Goal: Navigation & Orientation: Find specific page/section

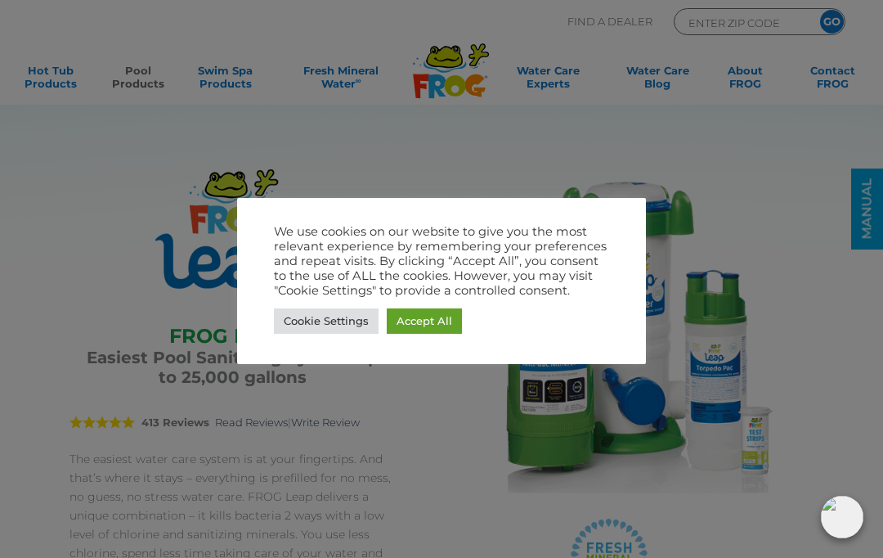
click at [431, 313] on link "Accept All" at bounding box center [424, 320] width 75 height 25
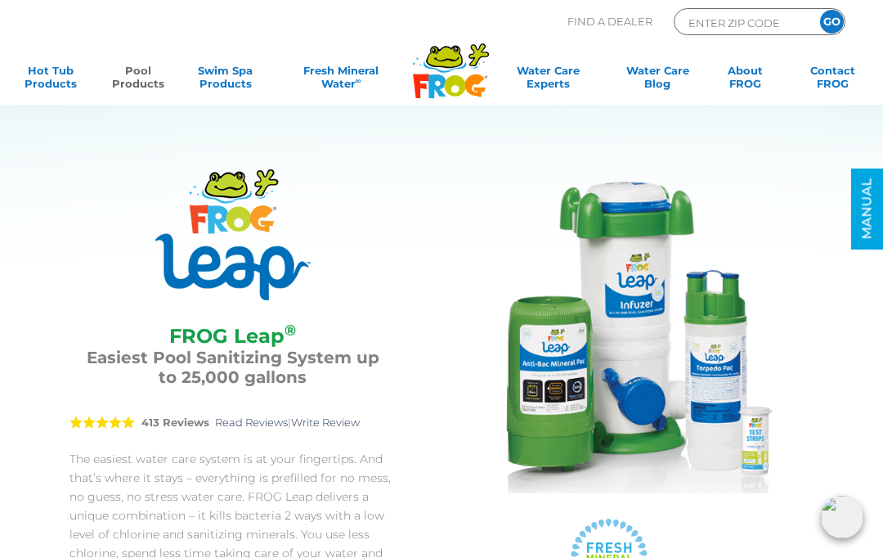
click at [600, 16] on p "Find A Dealer" at bounding box center [610, 21] width 85 height 27
click at [581, 28] on p "Find A Dealer" at bounding box center [610, 21] width 85 height 27
click at [719, 28] on input "ENTER ZIP CODE" at bounding box center [742, 22] width 110 height 19
type input "53144"
click at [832, 21] on input "GO" at bounding box center [832, 22] width 24 height 24
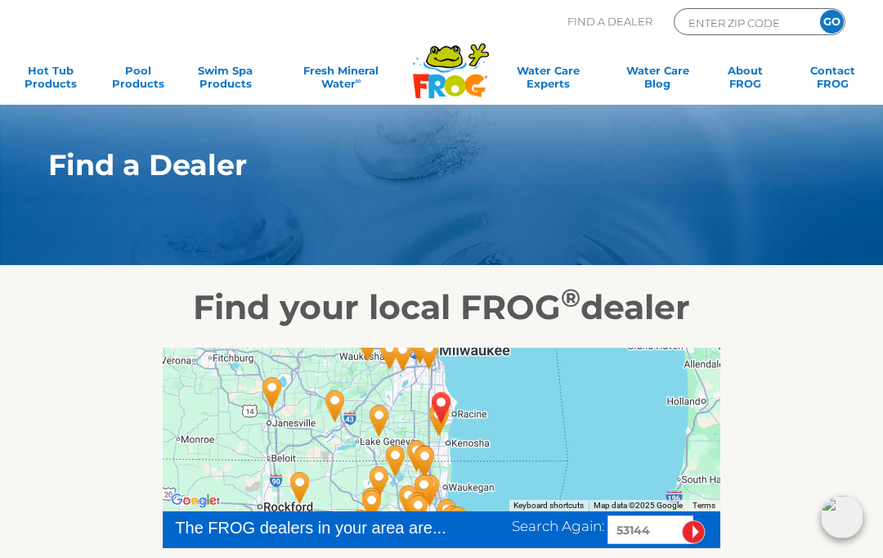
click at [763, 23] on input "ENTER ZIP CODE" at bounding box center [742, 22] width 110 height 19
type input "60081"
click at [832, 21] on input "GO" at bounding box center [832, 22] width 24 height 24
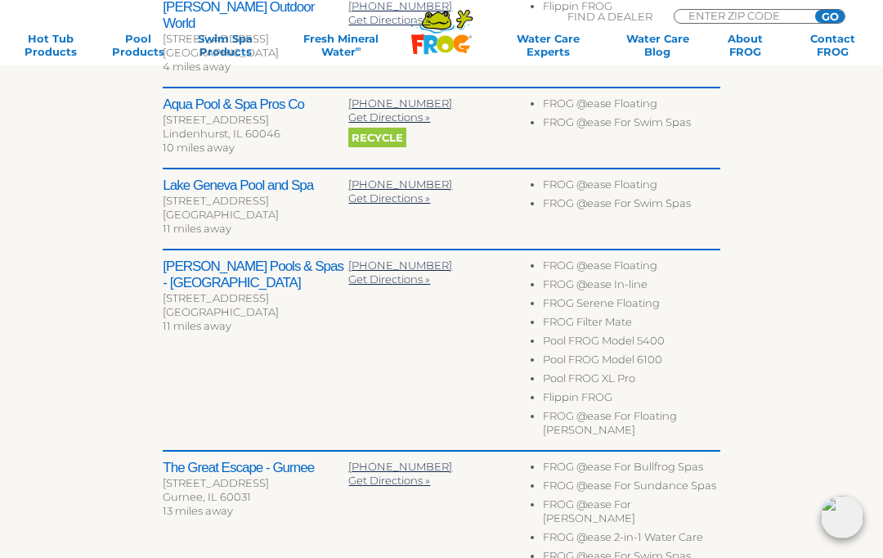
scroll to position [687, 0]
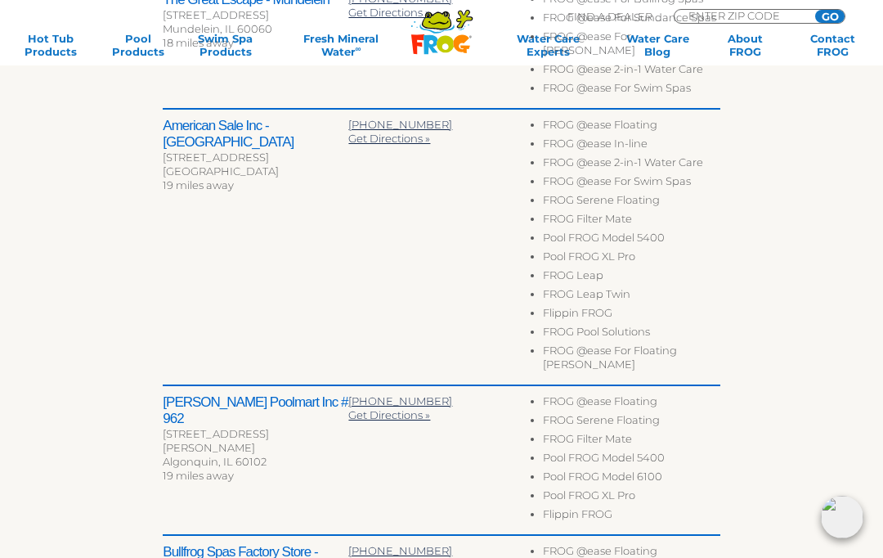
scroll to position [799, 0]
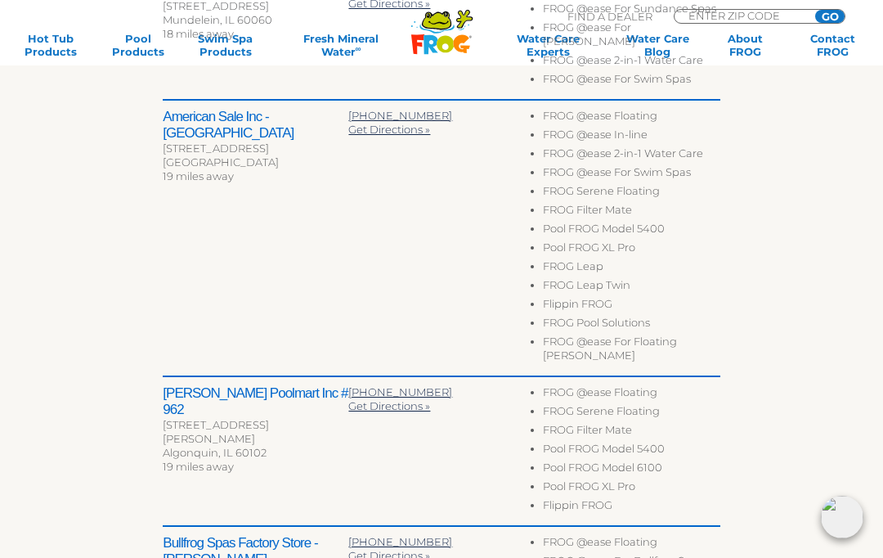
click at [219, 142] on div "[STREET_ADDRESS]" at bounding box center [256, 149] width 186 height 14
click at [204, 109] on h2 "American Sale Inc - [GEOGRAPHIC_DATA]" at bounding box center [256, 125] width 186 height 33
click at [213, 109] on h2 "American Sale Inc - [GEOGRAPHIC_DATA]" at bounding box center [256, 125] width 186 height 33
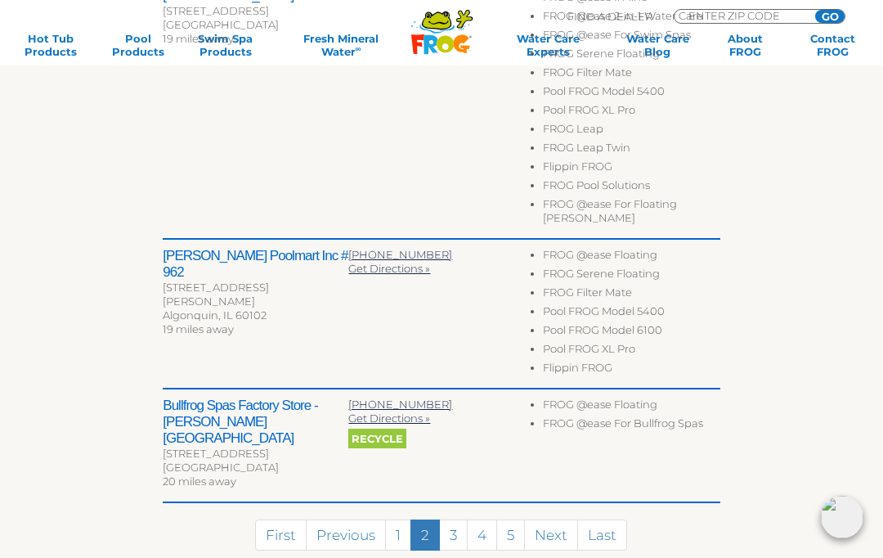
scroll to position [978, 0]
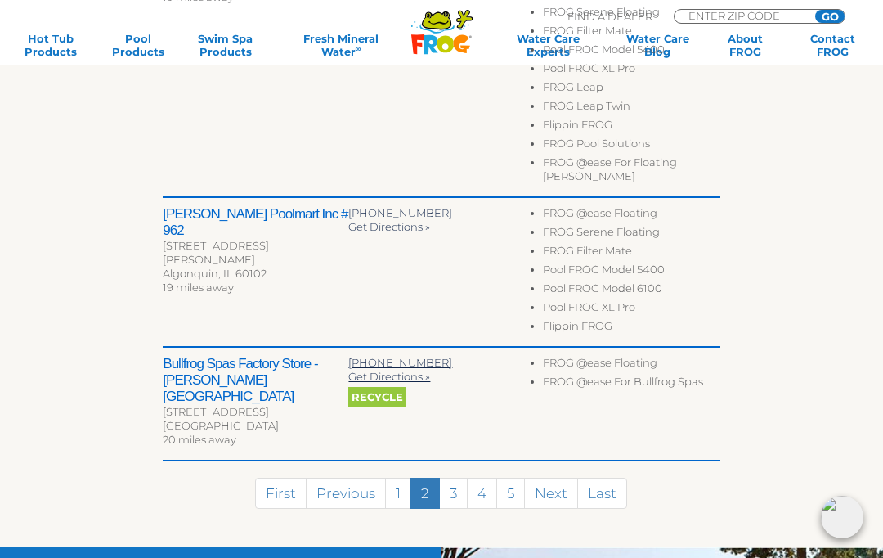
click at [618, 478] on link "Last" at bounding box center [603, 493] width 50 height 31
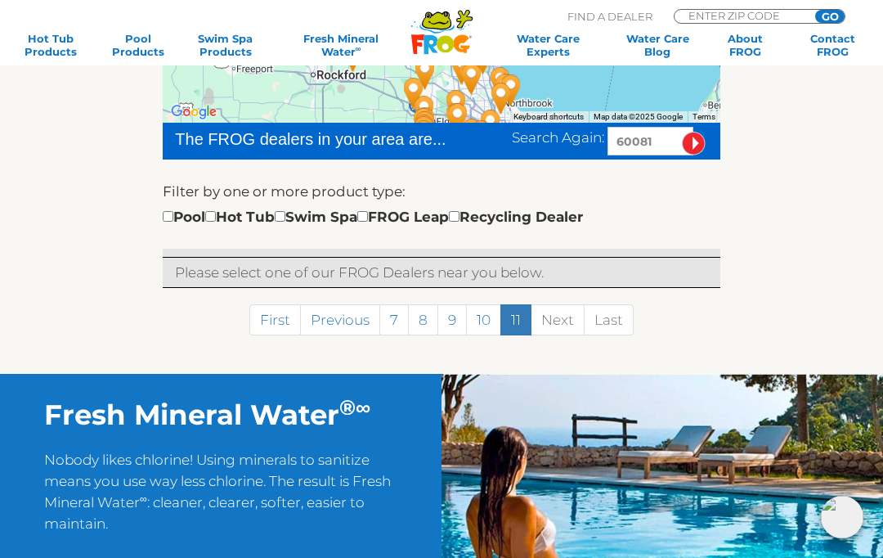
scroll to position [385, 0]
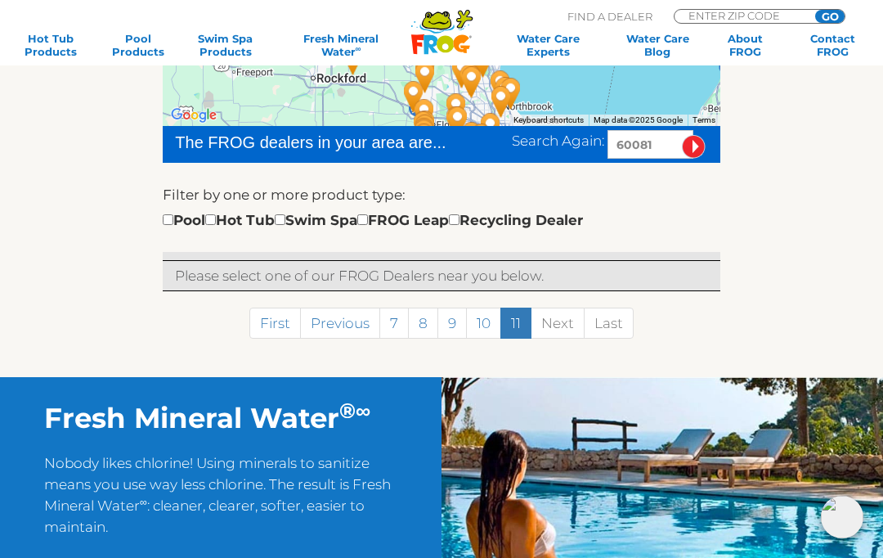
click at [334, 322] on link "Previous" at bounding box center [340, 323] width 80 height 31
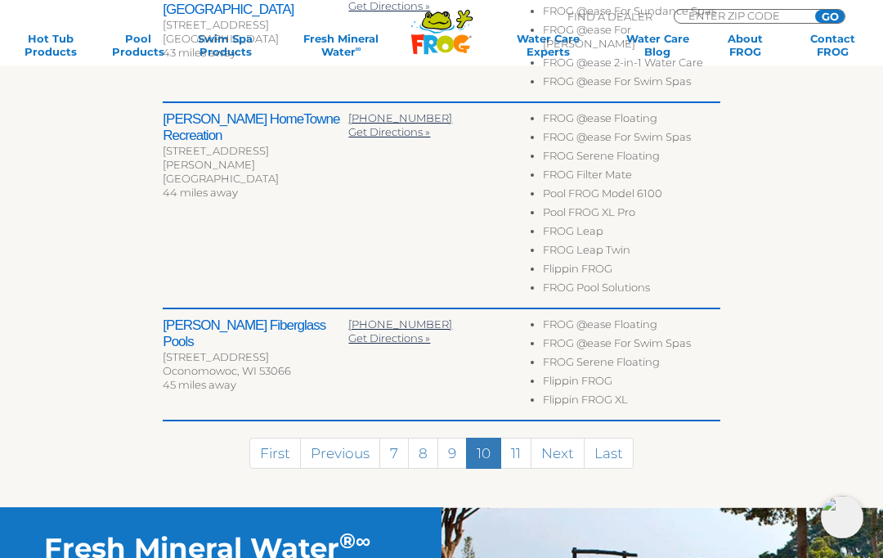
scroll to position [1175, 0]
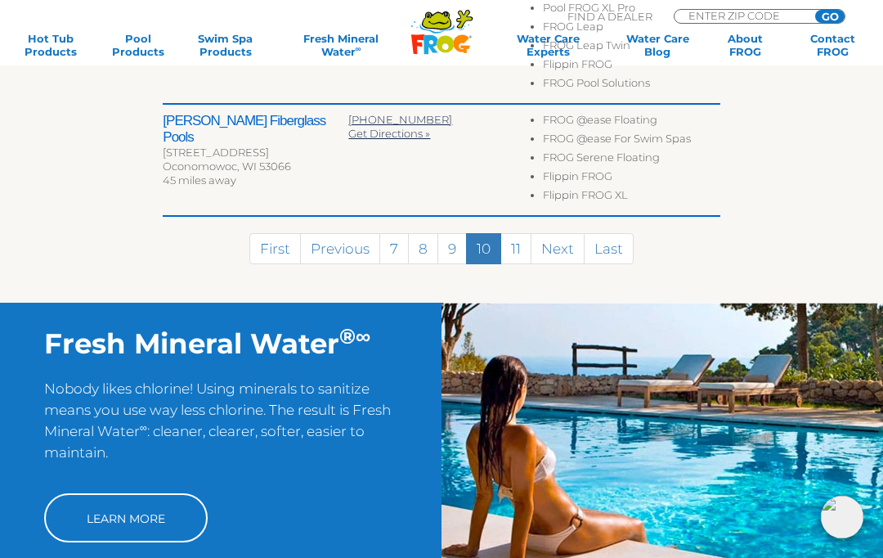
click at [276, 233] on link "First" at bounding box center [275, 248] width 52 height 31
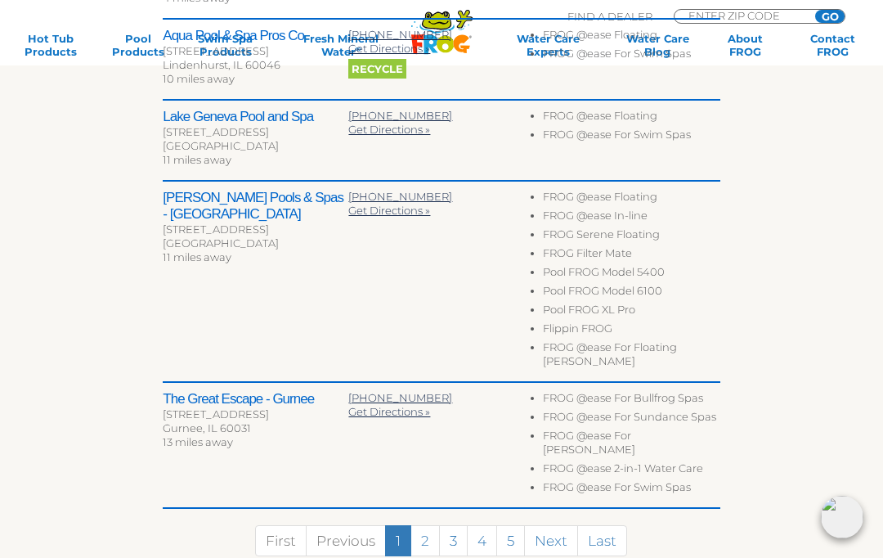
scroll to position [772, 0]
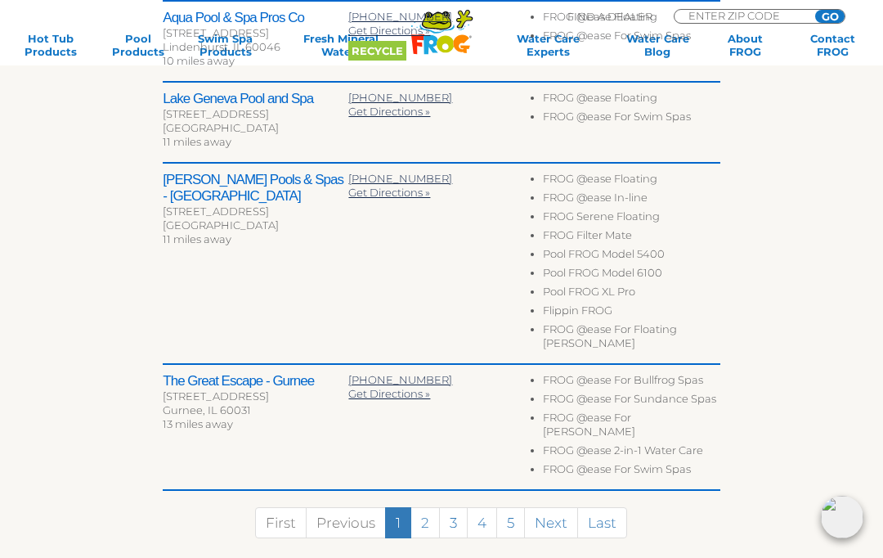
click at [545, 507] on link "Next" at bounding box center [551, 522] width 54 height 31
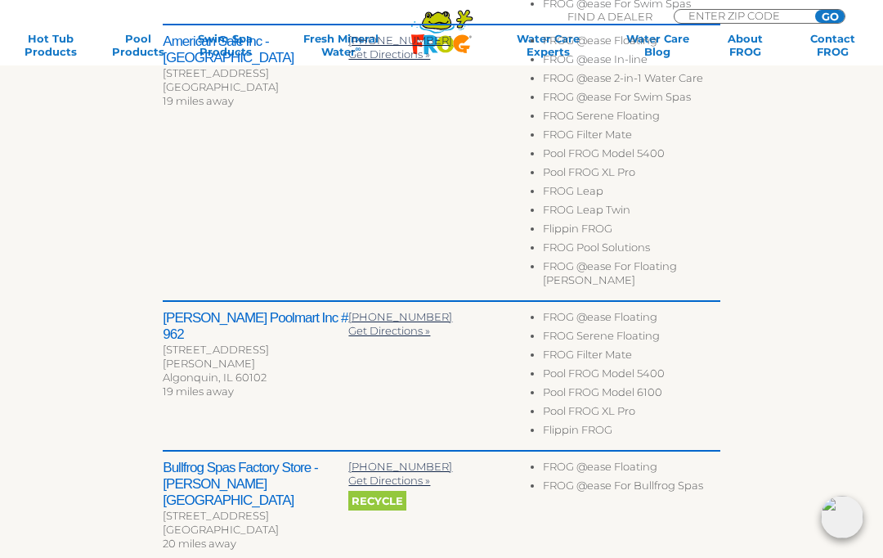
scroll to position [875, 0]
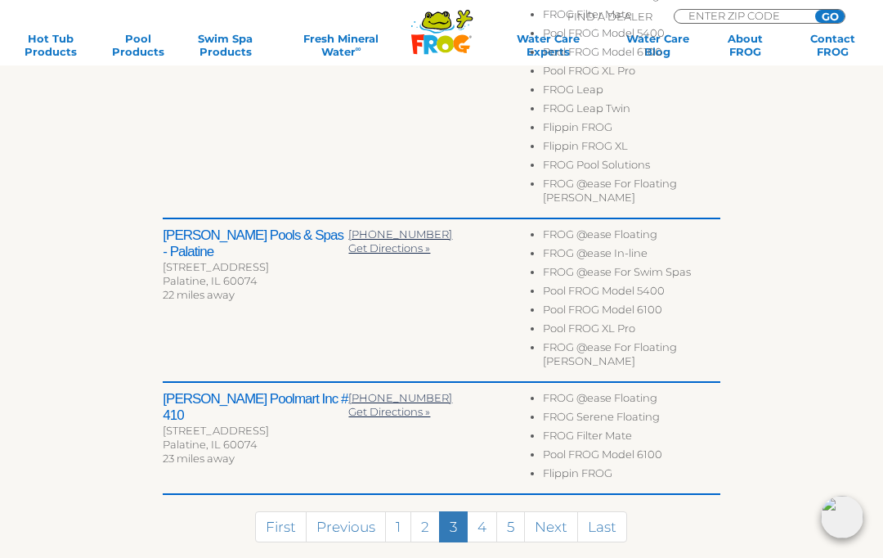
scroll to position [1076, 0]
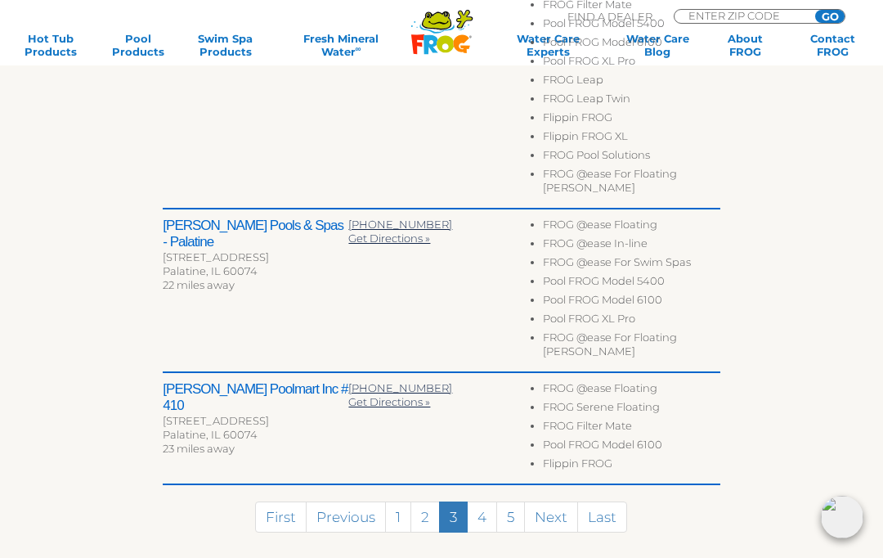
click at [555, 501] on link "Next" at bounding box center [551, 516] width 54 height 31
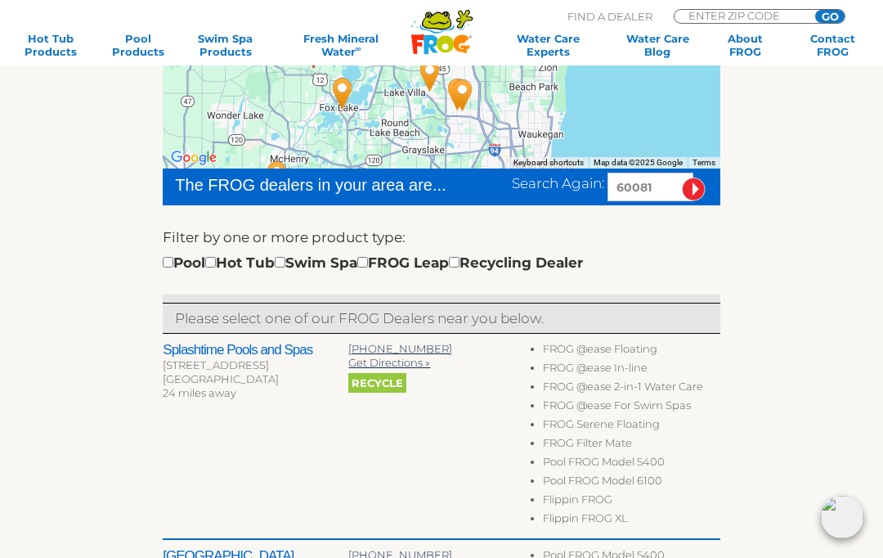
scroll to position [356, 0]
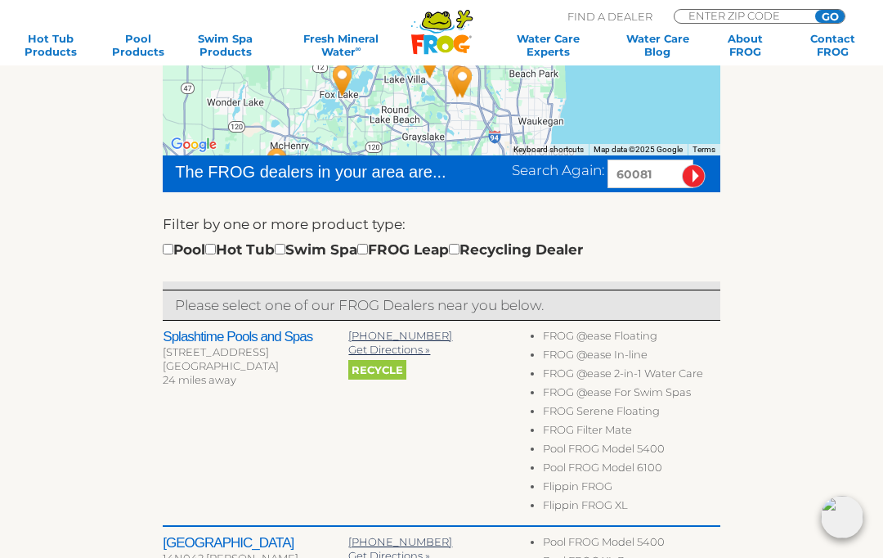
click at [368, 247] on input "checkbox" at bounding box center [362, 249] width 11 height 11
checkbox input "true"
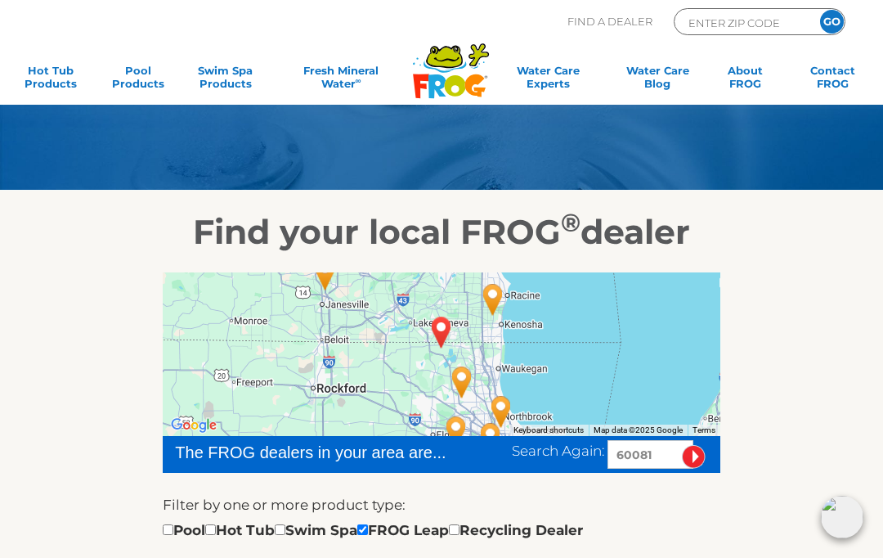
scroll to position [89, 0]
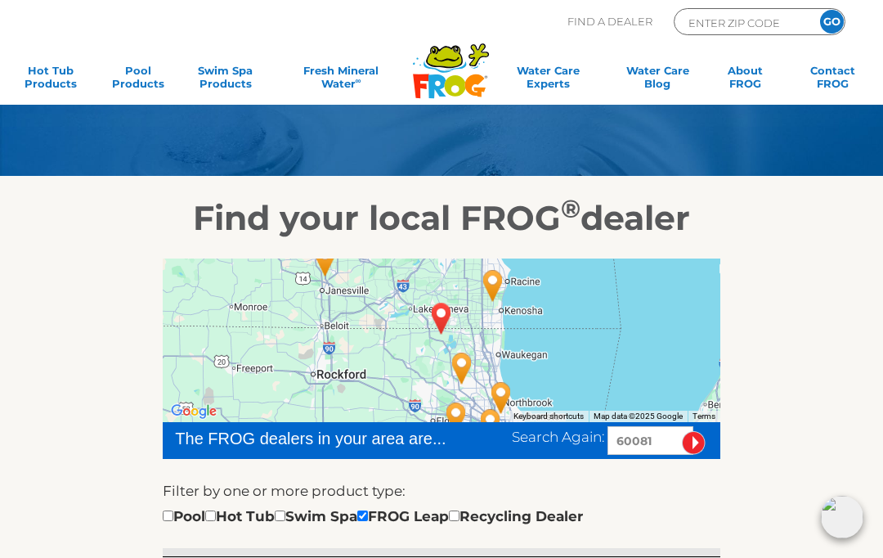
click at [655, 442] on input "60081" at bounding box center [651, 440] width 86 height 29
type input "6"
type input "53144"
click at [692, 443] on input "image" at bounding box center [694, 443] width 24 height 24
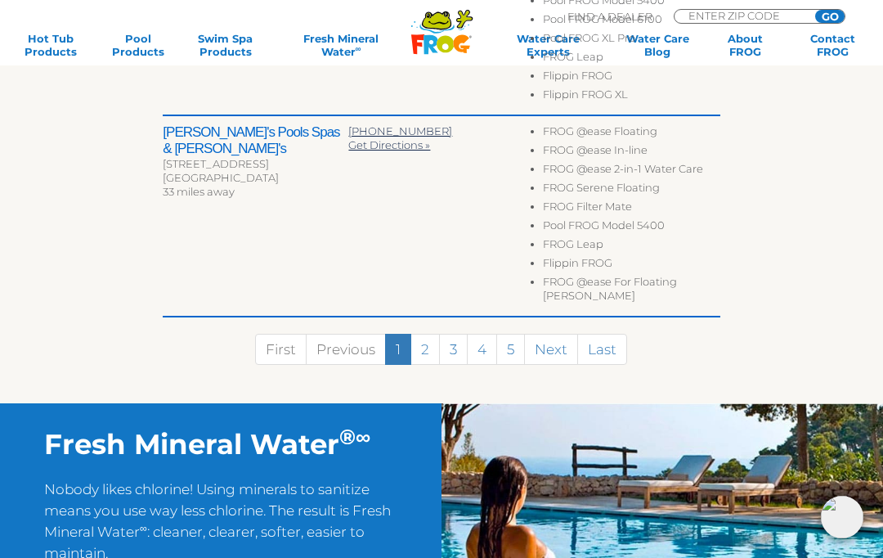
scroll to position [1310, 0]
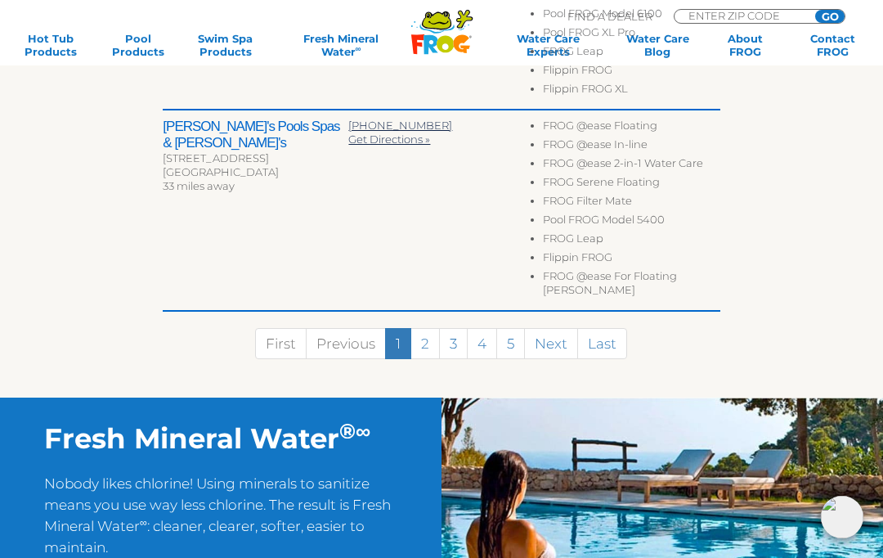
click at [542, 328] on link "Next" at bounding box center [551, 343] width 54 height 31
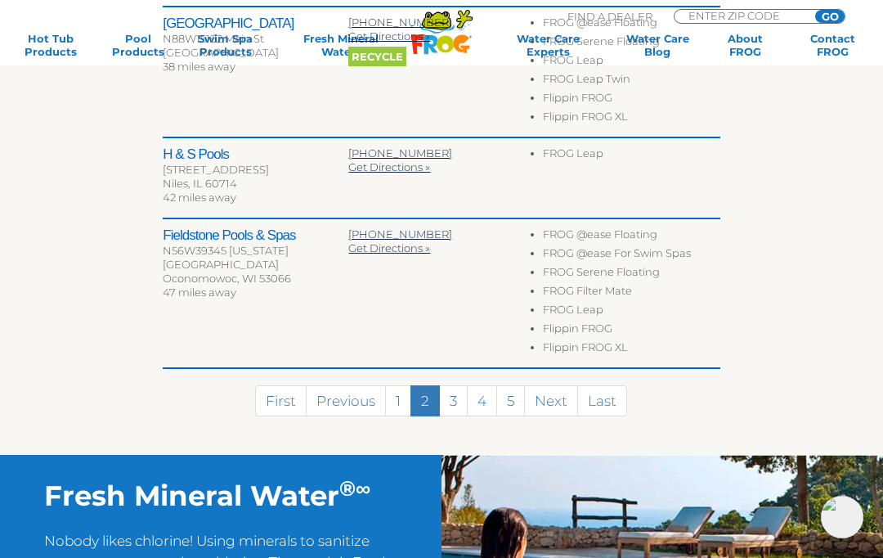
scroll to position [1082, 0]
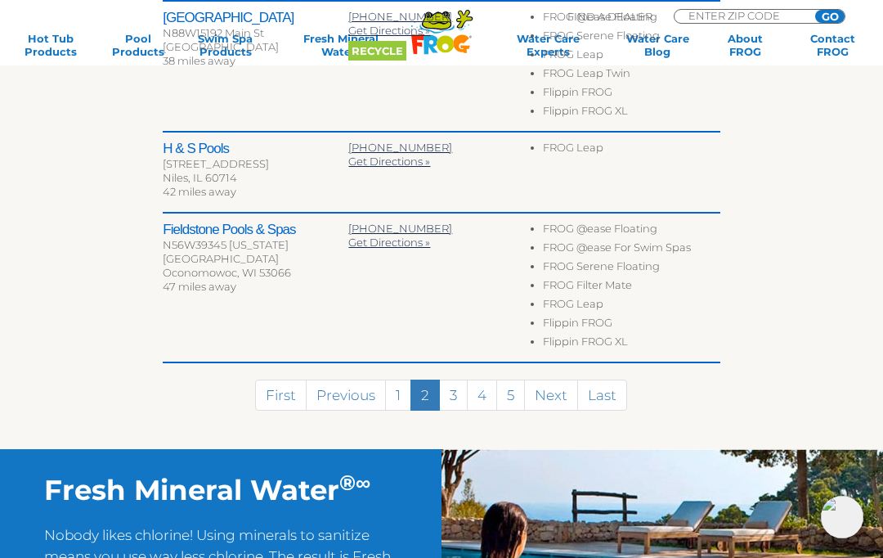
click at [553, 380] on link "Next" at bounding box center [551, 395] width 54 height 31
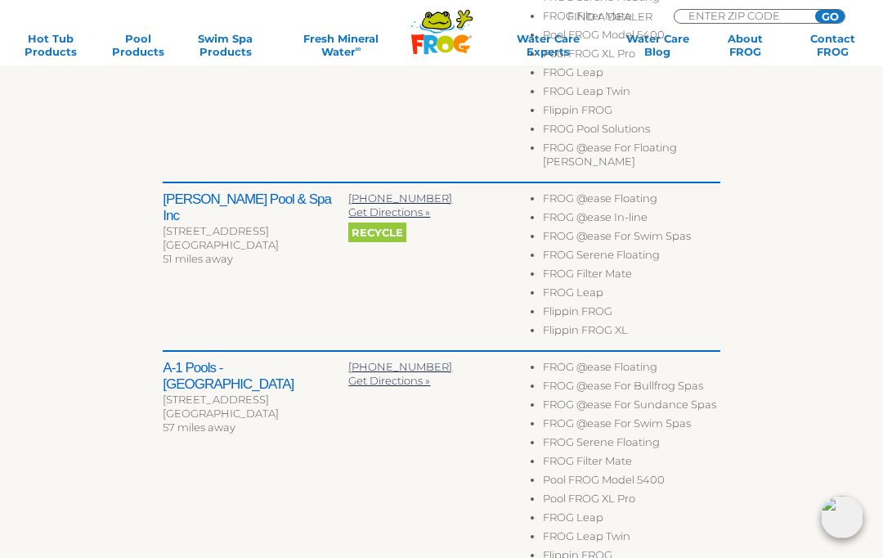
scroll to position [758, 0]
